Goal: Navigation & Orientation: Find specific page/section

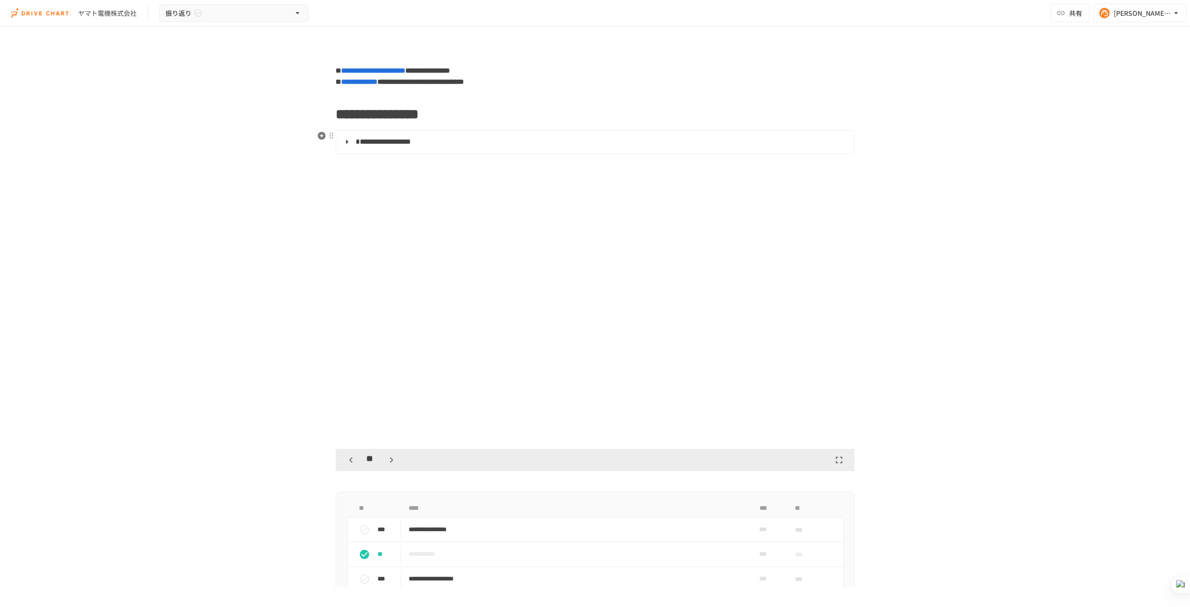
scroll to position [9879, 0]
click at [390, 458] on icon "button" at bounding box center [391, 460] width 3 height 6
click at [387, 456] on icon "button" at bounding box center [391, 459] width 11 height 11
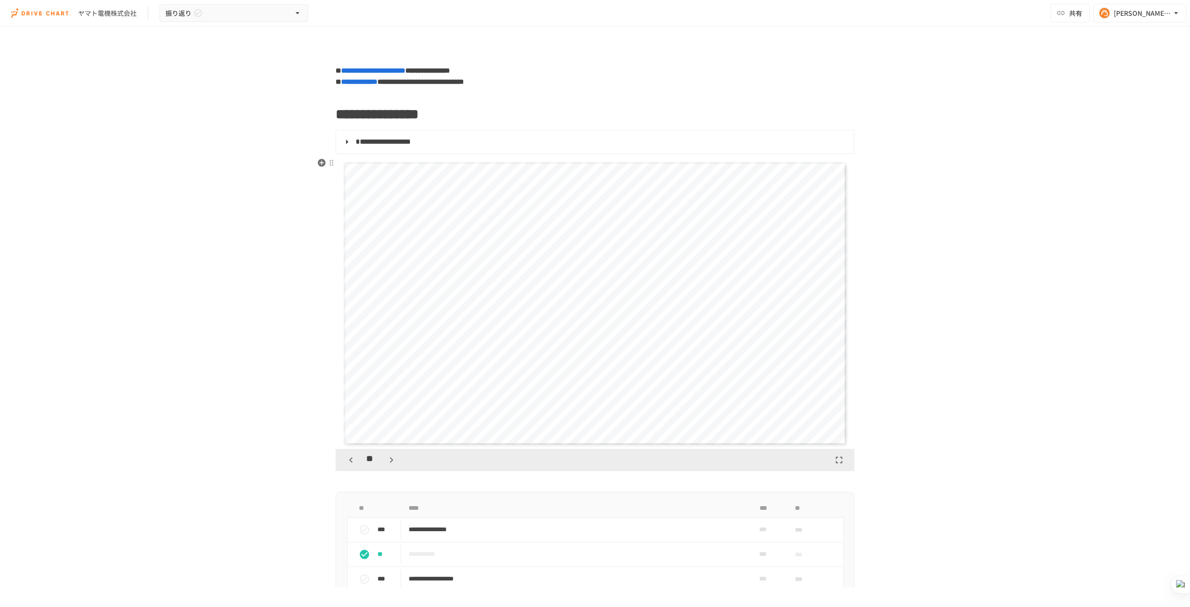
scroll to position [11042, 0]
click at [353, 458] on button "button" at bounding box center [351, 460] width 16 height 16
click at [358, 457] on div "**" at bounding box center [371, 460] width 56 height 16
click at [351, 457] on icon "button" at bounding box center [350, 459] width 11 height 11
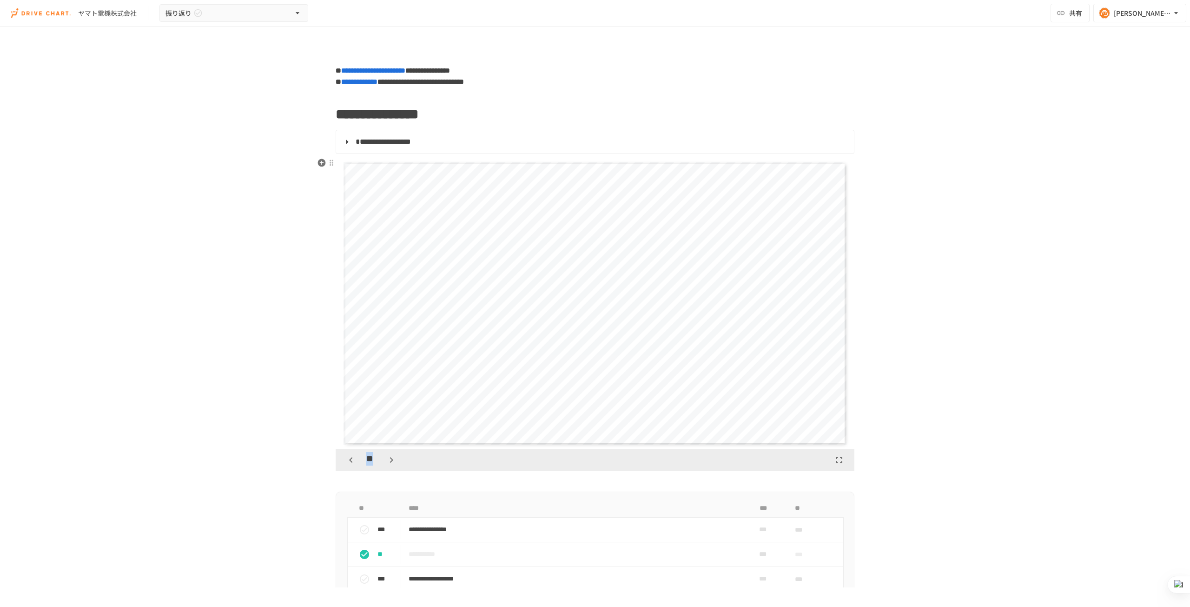
scroll to position [10461, 0]
click at [293, 421] on div "**********" at bounding box center [595, 307] width 1190 height 561
click at [345, 458] on icon "button" at bounding box center [350, 459] width 11 height 11
click at [391, 461] on icon "button" at bounding box center [391, 459] width 11 height 11
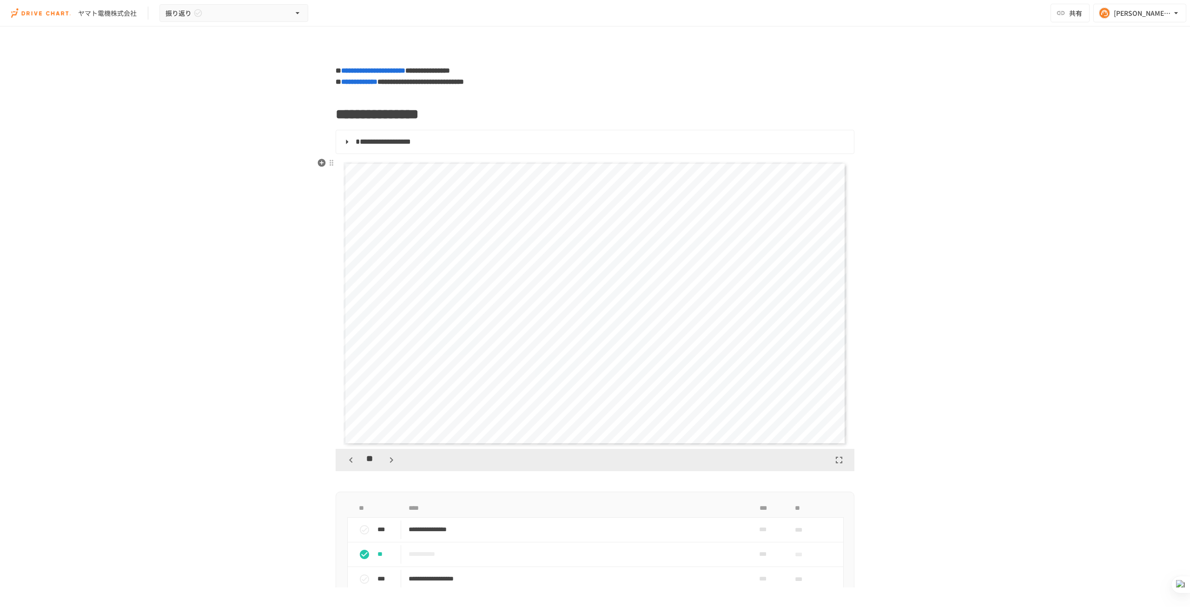
scroll to position [10461, 0]
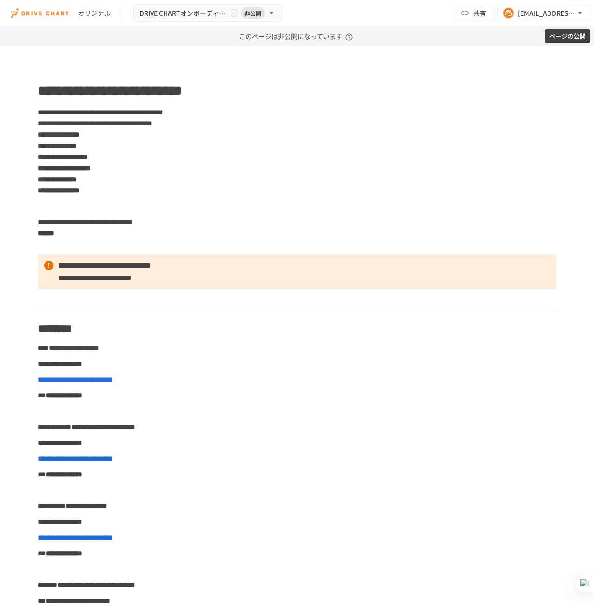
click at [62, 13] on img at bounding box center [41, 13] width 60 height 15
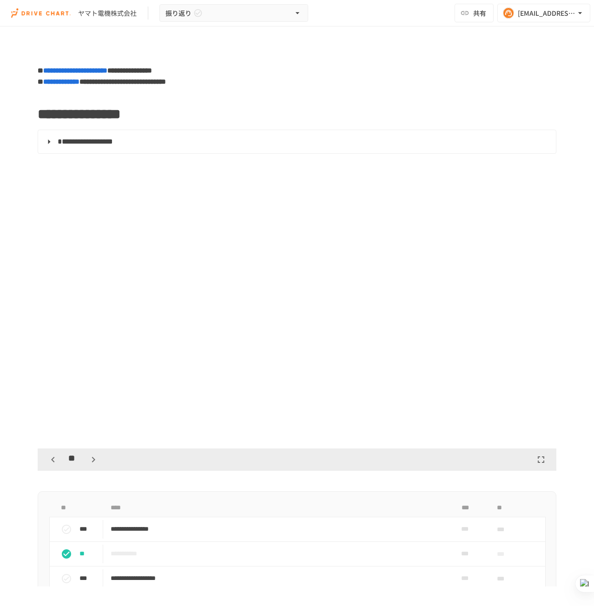
scroll to position [10461, 0]
click at [40, 14] on img at bounding box center [41, 13] width 60 height 15
click at [59, 13] on img at bounding box center [41, 13] width 60 height 15
click at [104, 10] on div "ヤマト電機株式会社" at bounding box center [107, 13] width 59 height 10
click at [57, 12] on img at bounding box center [41, 13] width 60 height 15
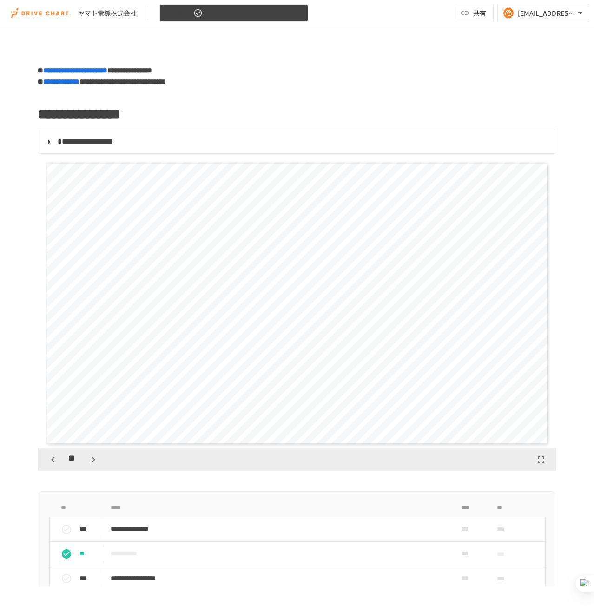
click at [264, 13] on button "振り返り" at bounding box center [233, 13] width 149 height 18
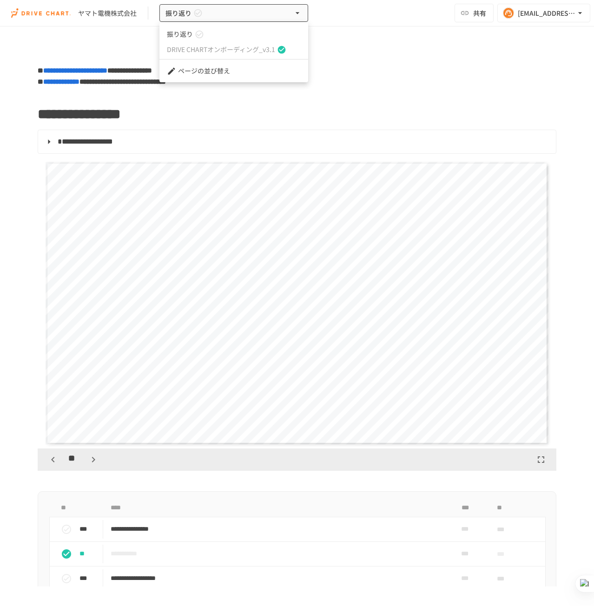
click at [251, 51] on span "DRIVE CHARTオンボーディング_v3.1" at bounding box center [221, 50] width 108 height 10
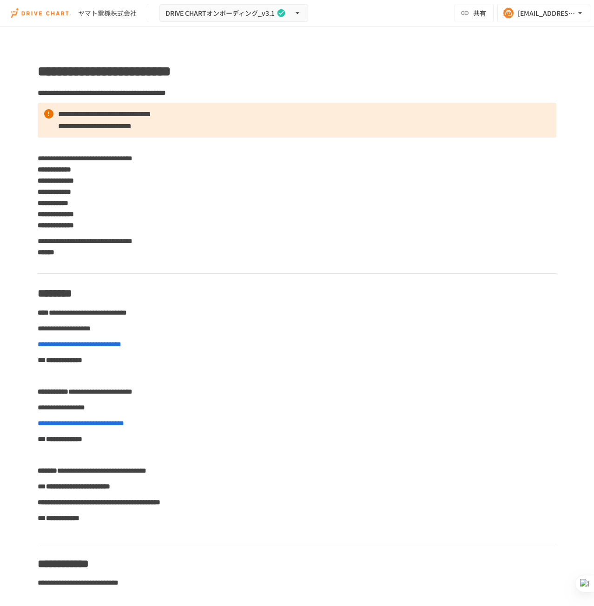
click at [100, 17] on div "ヤマト電機株式会社" at bounding box center [107, 13] width 59 height 10
click at [57, 13] on img at bounding box center [41, 13] width 60 height 15
click at [200, 19] on button "DRIVE CHARTオンボーディング_v3.1" at bounding box center [233, 13] width 149 height 18
click at [198, 37] on icon at bounding box center [199, 34] width 9 height 9
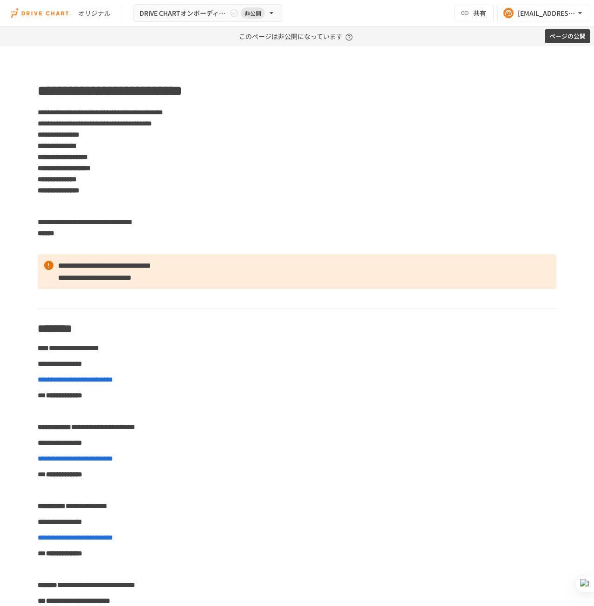
click at [51, 16] on img at bounding box center [41, 13] width 60 height 15
click at [91, 16] on div "オリジナル" at bounding box center [94, 13] width 33 height 10
click at [270, 16] on icon "button" at bounding box center [271, 12] width 9 height 9
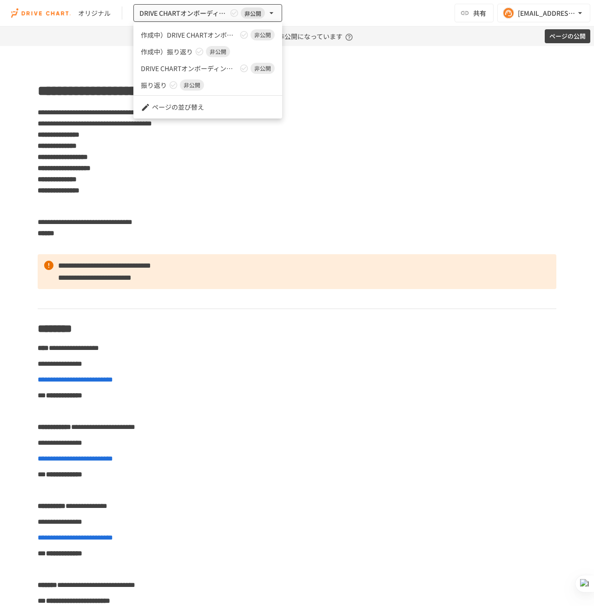
click at [344, 70] on div at bounding box center [297, 303] width 594 height 606
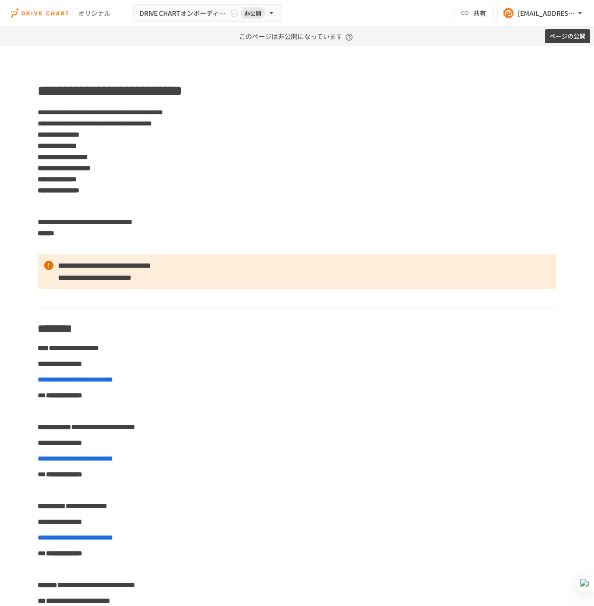
click at [48, 17] on img at bounding box center [41, 13] width 60 height 15
click at [46, 13] on img at bounding box center [41, 13] width 60 height 15
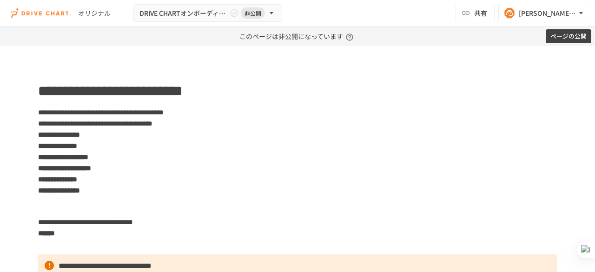
click at [73, 17] on div "オリジナル DRIVE CHARTオンボーディング_v4.5 非公開" at bounding box center [146, 13] width 271 height 18
click at [60, 14] on img at bounding box center [41, 13] width 60 height 15
click at [60, 13] on img at bounding box center [41, 13] width 60 height 15
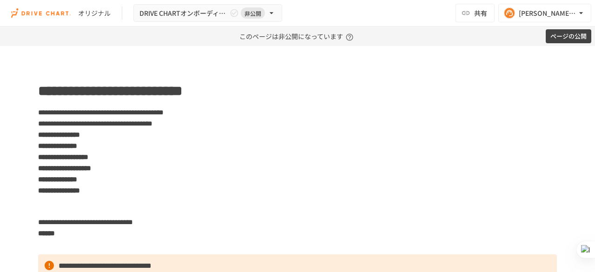
click at [60, 13] on img at bounding box center [41, 13] width 60 height 15
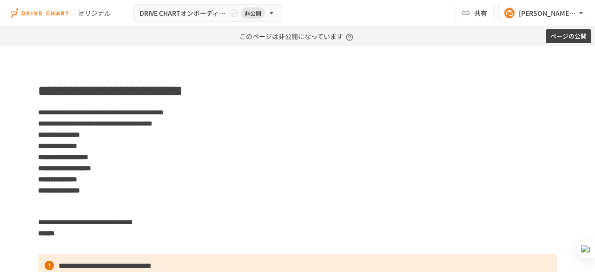
click at [60, 13] on img at bounding box center [41, 13] width 60 height 15
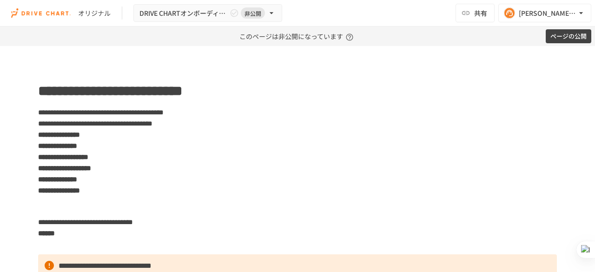
click at [60, 13] on img at bounding box center [41, 13] width 60 height 15
click at [81, 13] on div "オリジナル" at bounding box center [94, 13] width 33 height 10
click at [85, 13] on div "オリジナル" at bounding box center [94, 13] width 33 height 10
drag, startPoint x: 85, startPoint y: 13, endPoint x: 97, endPoint y: 12, distance: 12.1
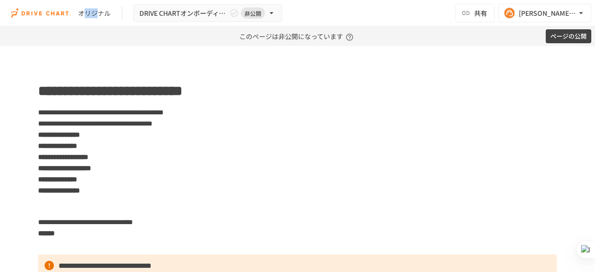
click at [97, 12] on div "オリジナル" at bounding box center [94, 13] width 33 height 10
click at [98, 11] on div "オリジナル" at bounding box center [94, 13] width 33 height 10
click at [38, 14] on img at bounding box center [41, 13] width 60 height 15
click at [587, 254] on div at bounding box center [584, 249] width 22 height 17
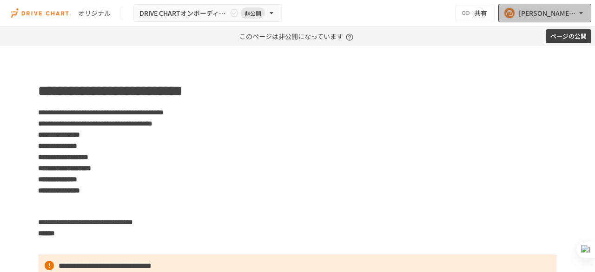
click at [518, 16] on button "[EMAIL_ADDRESS][DOMAIN_NAME]" at bounding box center [544, 13] width 93 height 19
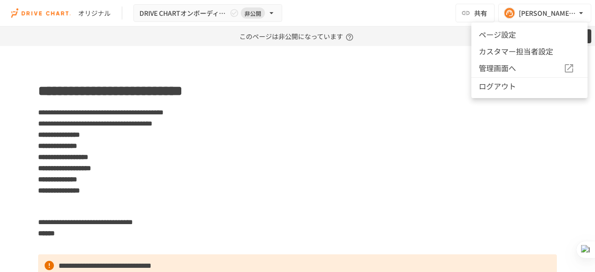
click at [502, 71] on span "管理画面へ" at bounding box center [521, 68] width 85 height 12
